Goal: Task Accomplishment & Management: Use online tool/utility

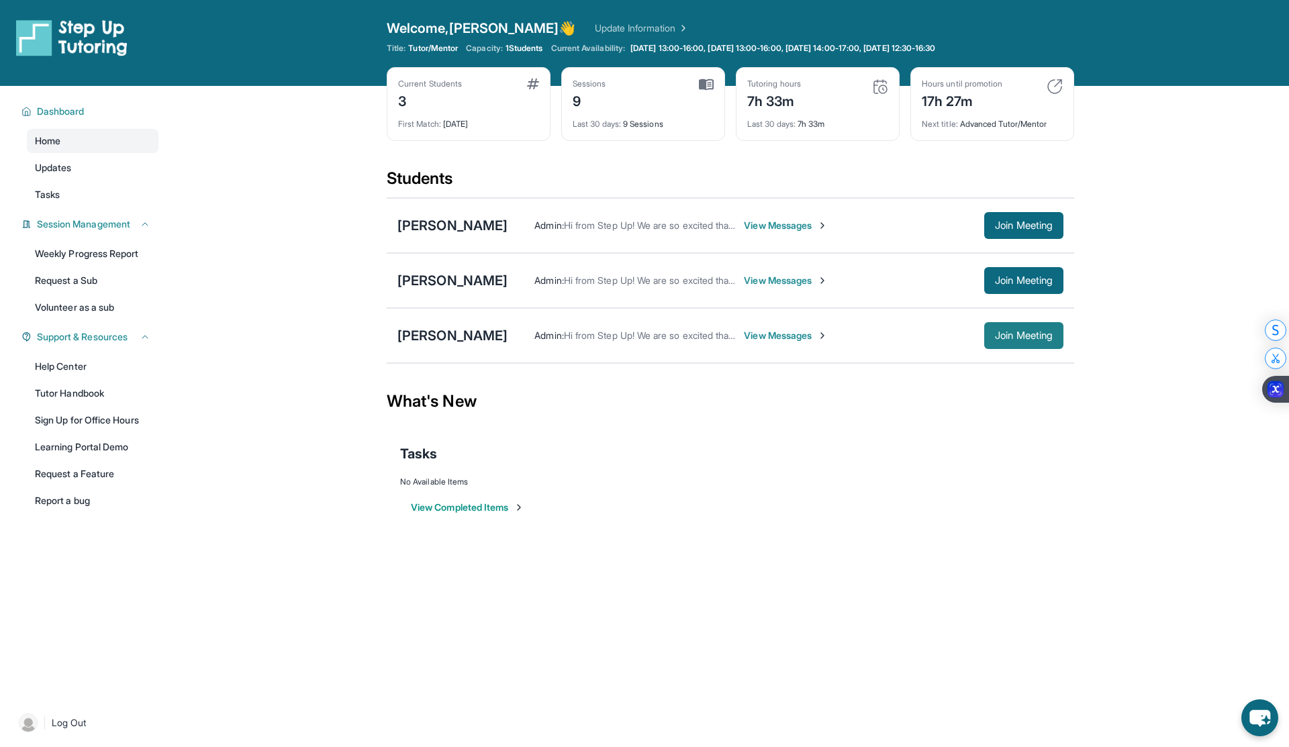
click at [662, 340] on span "Join Meeting" at bounding box center [1024, 336] width 58 height 8
click at [447, 344] on div "[PERSON_NAME]" at bounding box center [453, 335] width 110 height 19
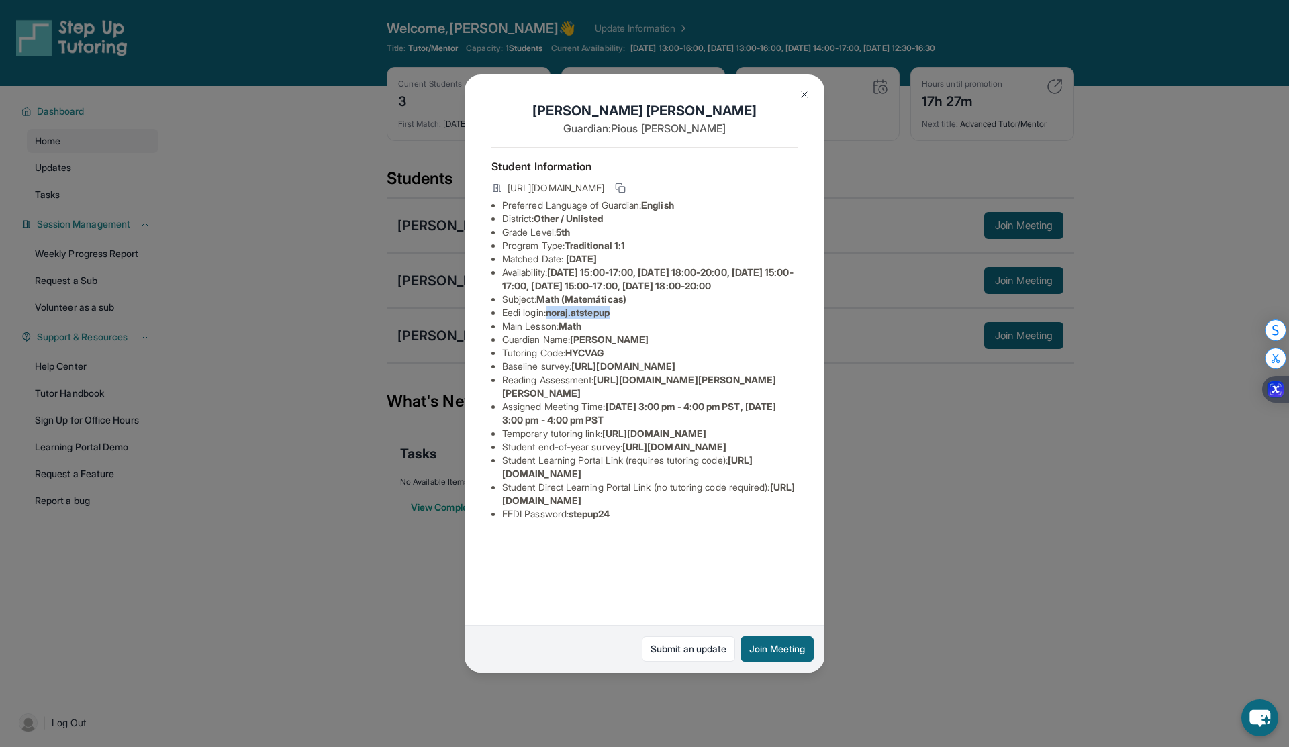
drag, startPoint x: 620, startPoint y: 328, endPoint x: 554, endPoint y: 324, distance: 65.9
click at [554, 320] on li "Eedi login : noraj.atstepup" at bounding box center [649, 312] width 295 height 13
copy span "noraj.atstepup"
drag, startPoint x: 618, startPoint y: 604, endPoint x: 577, endPoint y: 602, distance: 41.1
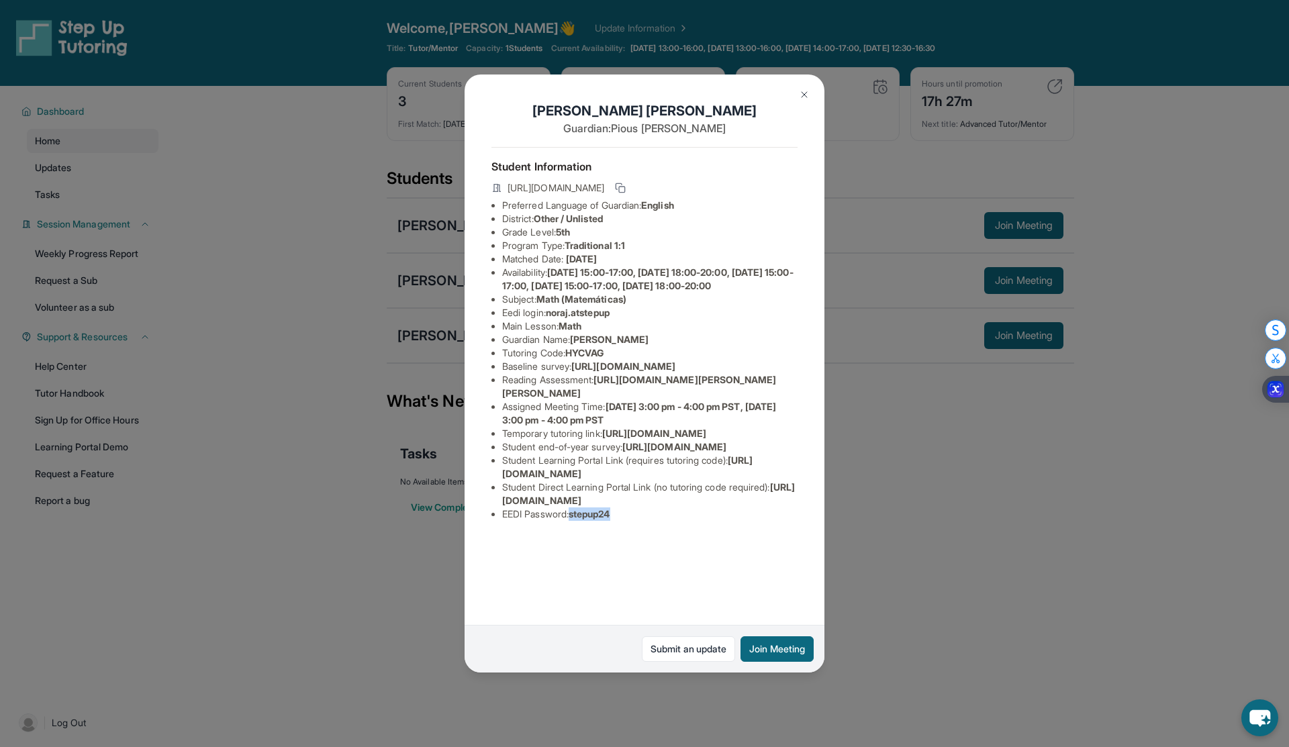
click at [577, 520] on span "stepup24" at bounding box center [590, 513] width 42 height 11
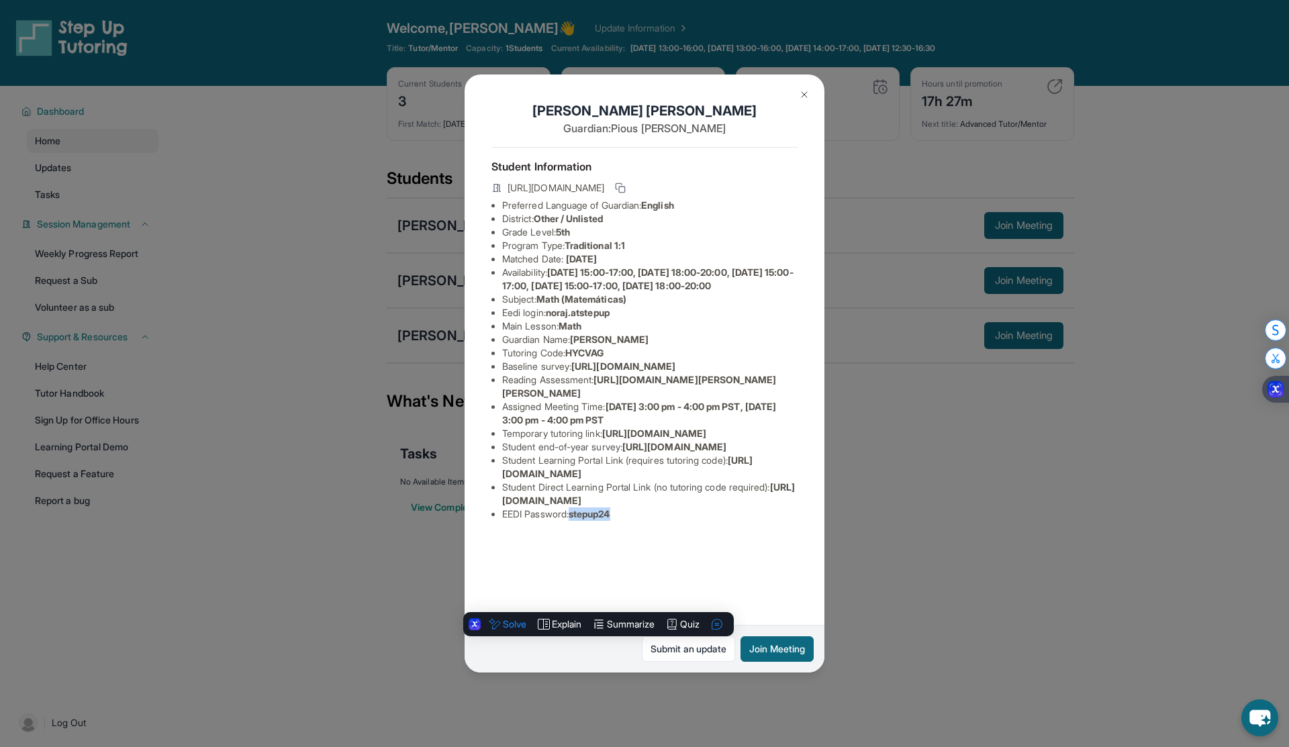
copy span "stepup24"
